Goal: Find specific page/section: Find specific page/section

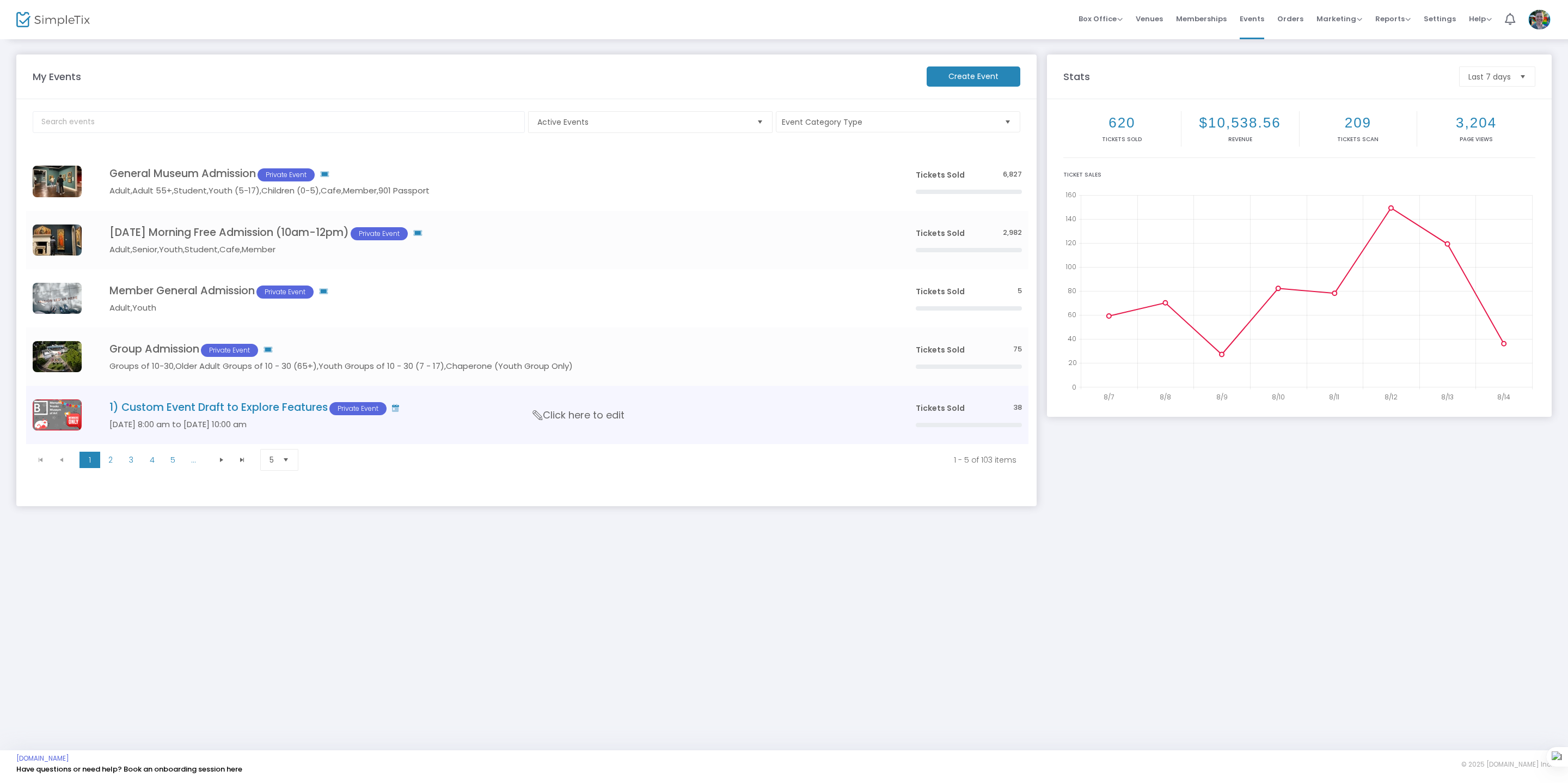
click at [167, 404] on h4 "1) Custom Event Draft to Explore Features Private Event" at bounding box center [496, 408] width 774 height 14
